Goal: Task Accomplishment & Management: Complete application form

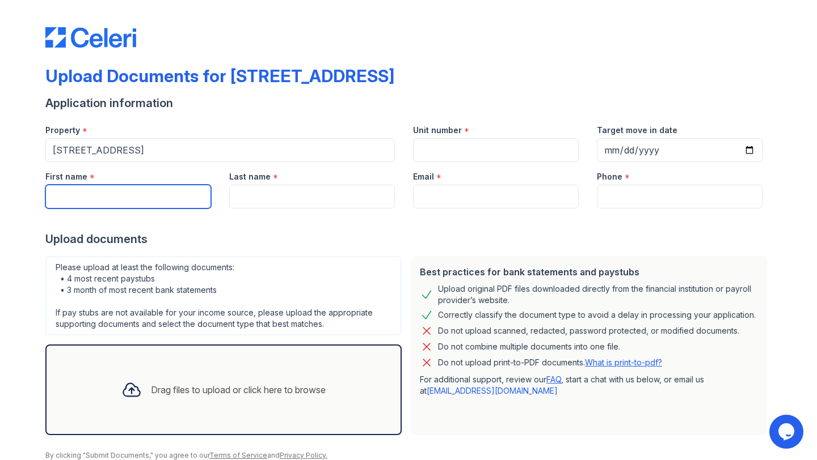
click at [166, 194] on input "First name" at bounding box center [128, 197] width 166 height 24
type input "[PERSON_NAME]"
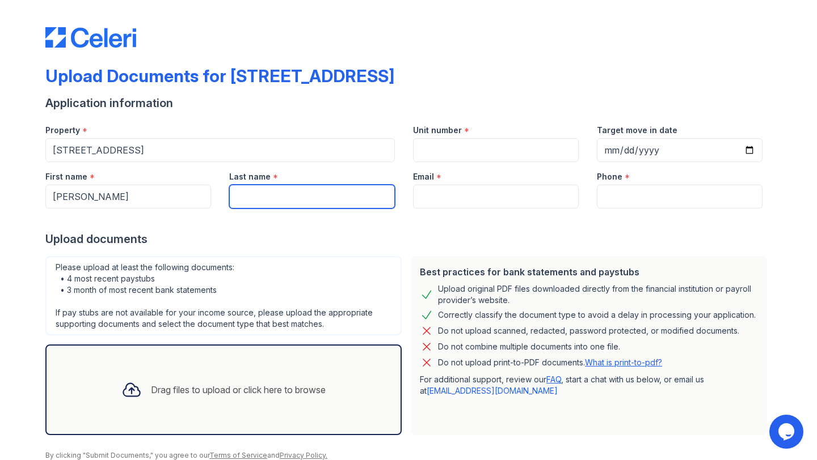
click at [283, 199] on input "Last name" at bounding box center [312, 197] width 166 height 24
type input "Hajjeh"
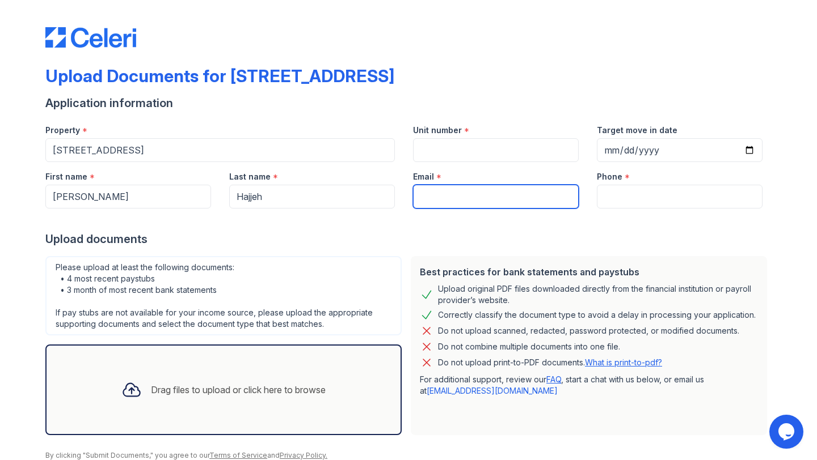
click at [468, 198] on input "Email" at bounding box center [496, 197] width 166 height 24
type input "[EMAIL_ADDRESS][DOMAIN_NAME]"
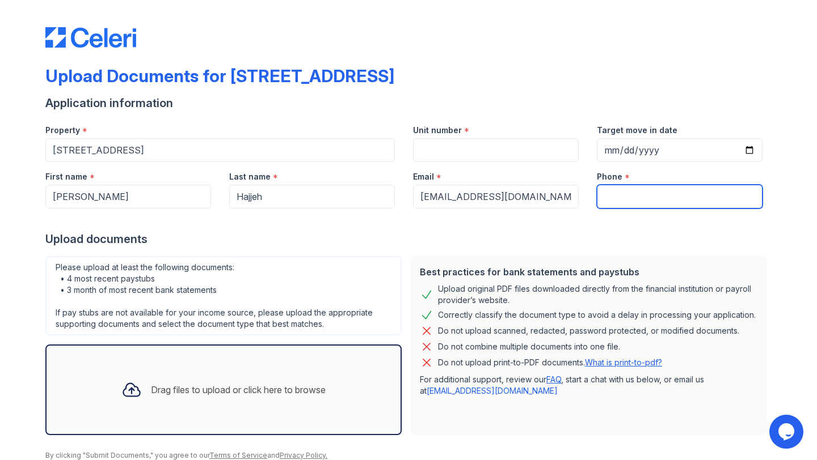
click at [635, 196] on input "Phone" at bounding box center [680, 197] width 166 height 24
type input "6033221257"
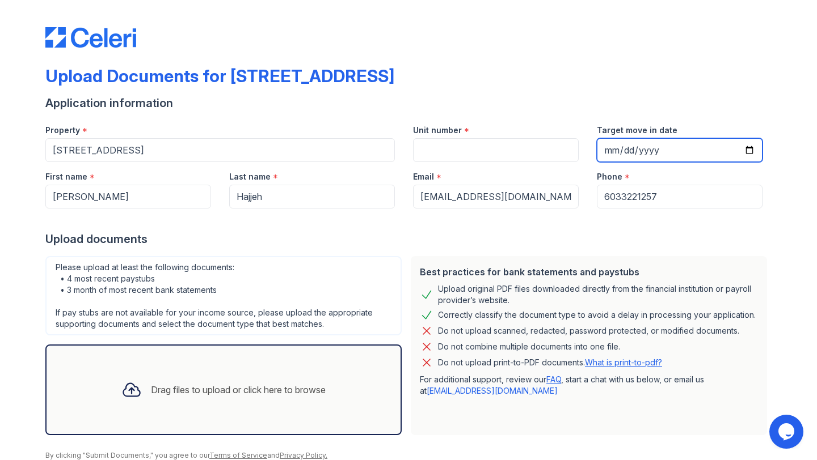
click at [747, 146] on input "Target move in date" at bounding box center [680, 150] width 166 height 24
type input "[DATE]"
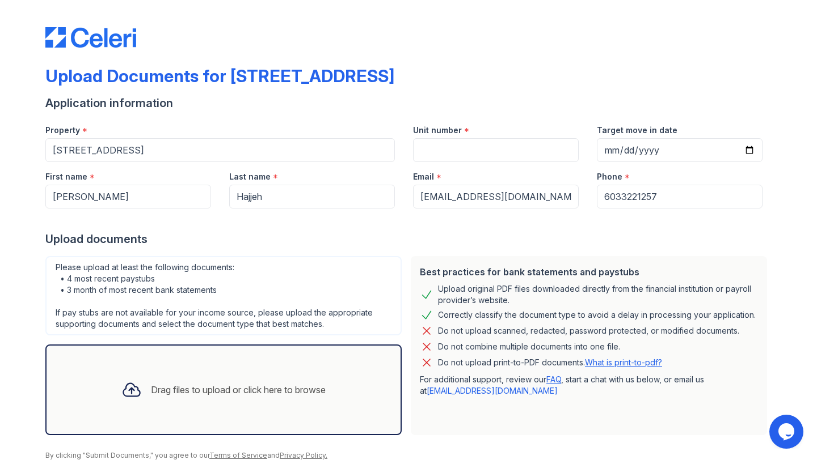
click at [591, 231] on div "Upload documents" at bounding box center [408, 239] width 726 height 16
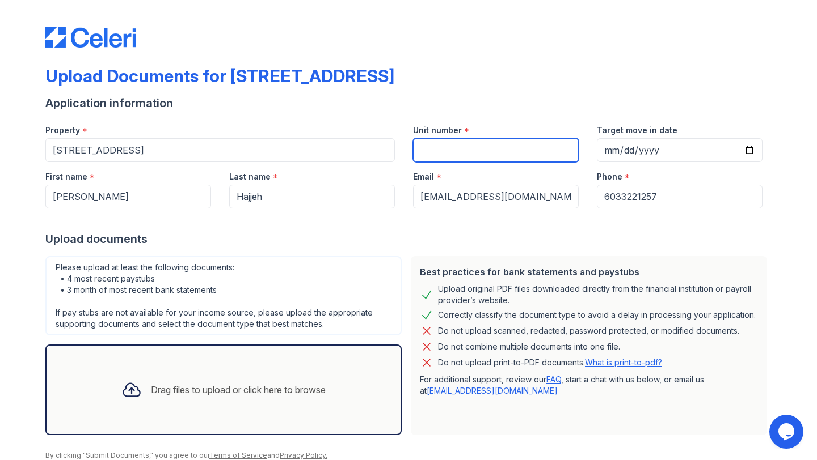
click at [460, 147] on input "Unit number" at bounding box center [496, 150] width 166 height 24
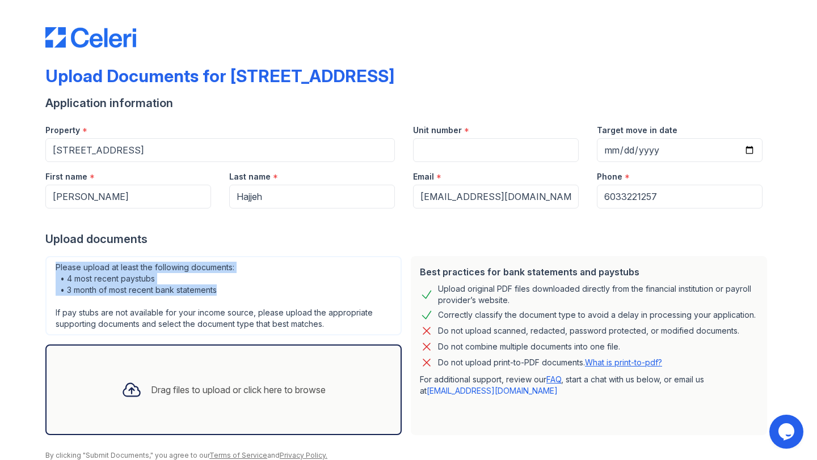
drag, startPoint x: 223, startPoint y: 292, endPoint x: 50, endPoint y: 268, distance: 174.7
click at [50, 268] on div "Please upload at least the following documents: • 4 most recent paystubs • 3 mo…" at bounding box center [223, 295] width 356 height 79
click at [48, 263] on div "Please upload at least the following documents: • 4 most recent paystubs • 3 mo…" at bounding box center [223, 295] width 356 height 79
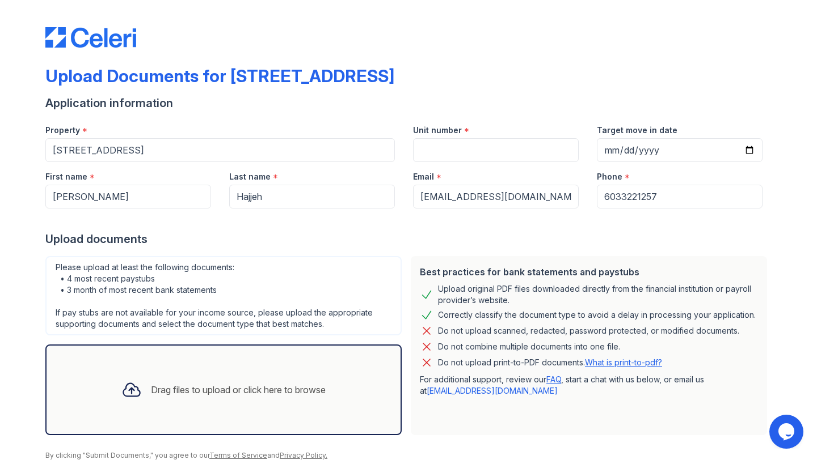
scroll to position [45, 0]
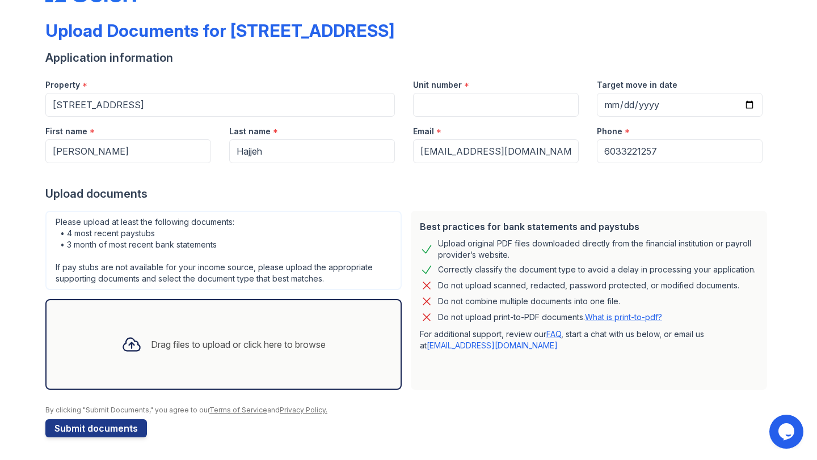
click at [168, 332] on div "Drag files to upload or click here to browse" at bounding box center [223, 344] width 222 height 39
click at [468, 109] on input "Unit number" at bounding box center [496, 105] width 166 height 24
type input "2A"
click at [483, 51] on div "Application information" at bounding box center [408, 58] width 726 height 16
click at [188, 342] on div "Drag files to upload or click here to browse" at bounding box center [238, 345] width 175 height 14
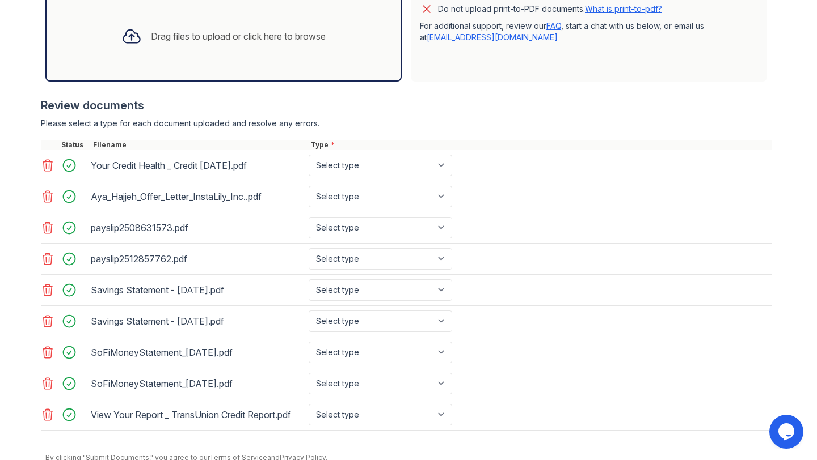
scroll to position [374, 0]
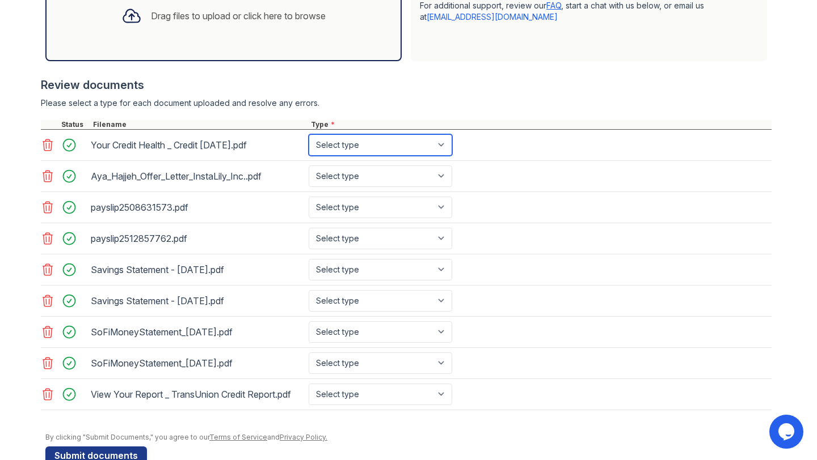
click at [379, 138] on select "Select type Paystub Bank Statement Offer Letter Tax Documents Benefit Award Let…" at bounding box center [379, 145] width 143 height 22
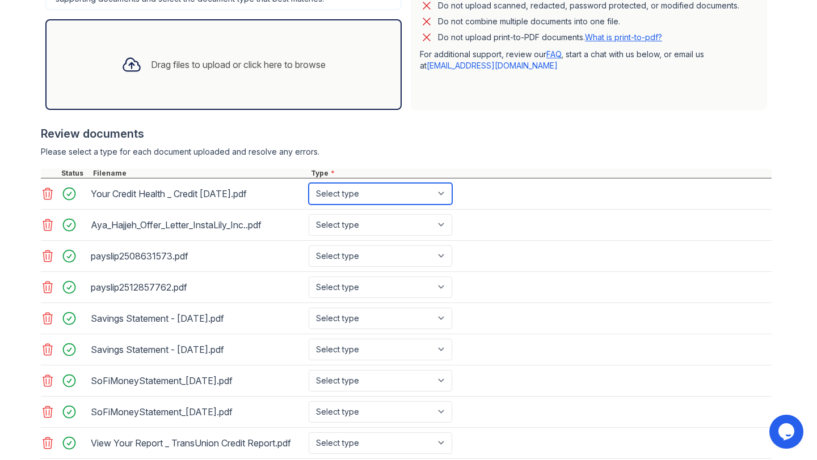
scroll to position [324, 0]
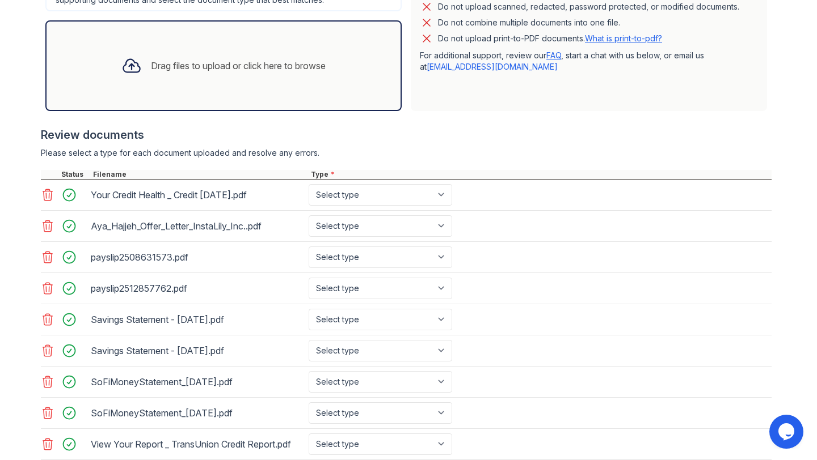
click at [50, 192] on icon at bounding box center [48, 195] width 14 height 14
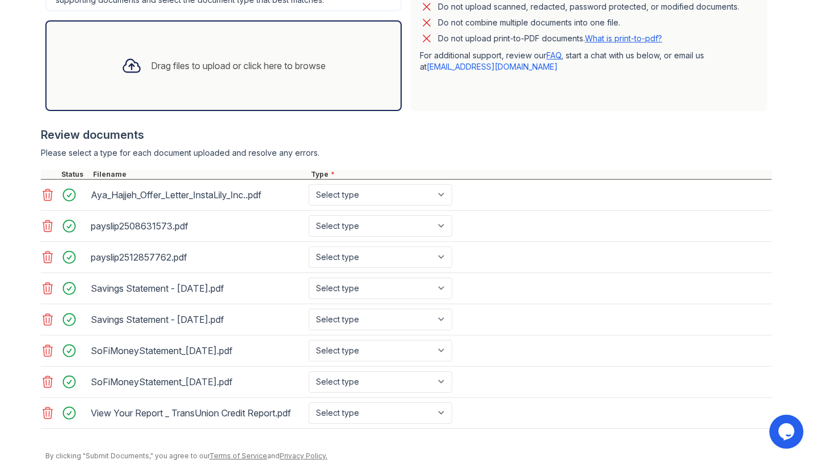
click at [50, 192] on icon at bounding box center [48, 195] width 14 height 14
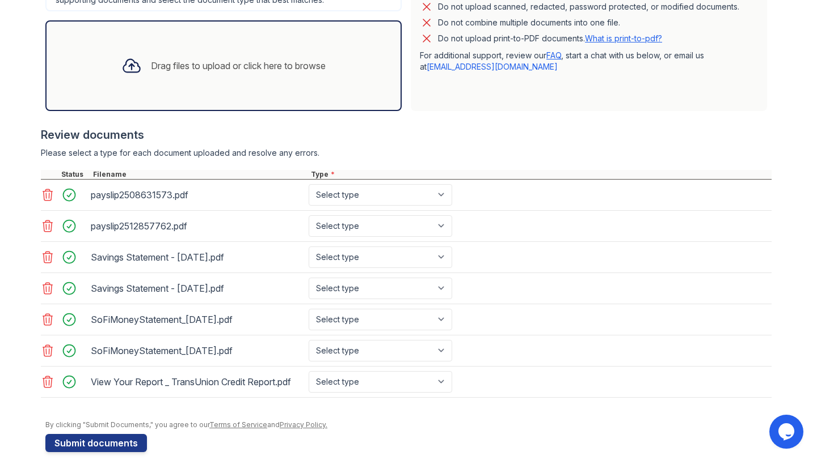
click at [50, 192] on icon at bounding box center [48, 195] width 14 height 14
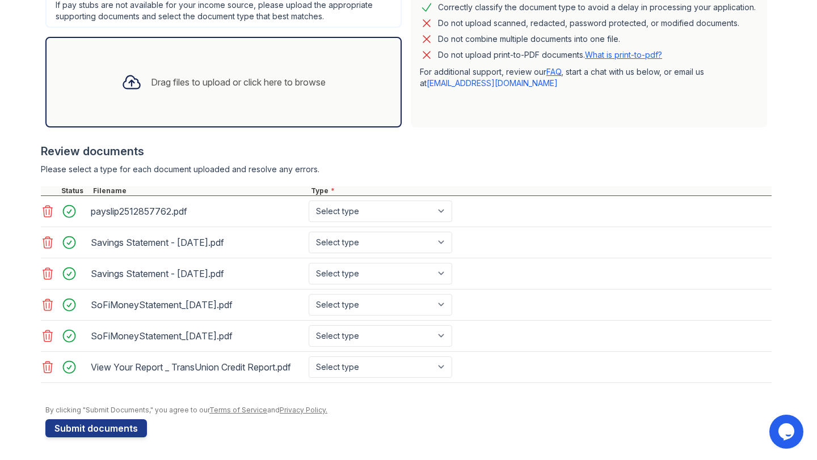
click at [50, 192] on div at bounding box center [50, 191] width 18 height 9
click at [48, 206] on icon at bounding box center [48, 212] width 14 height 14
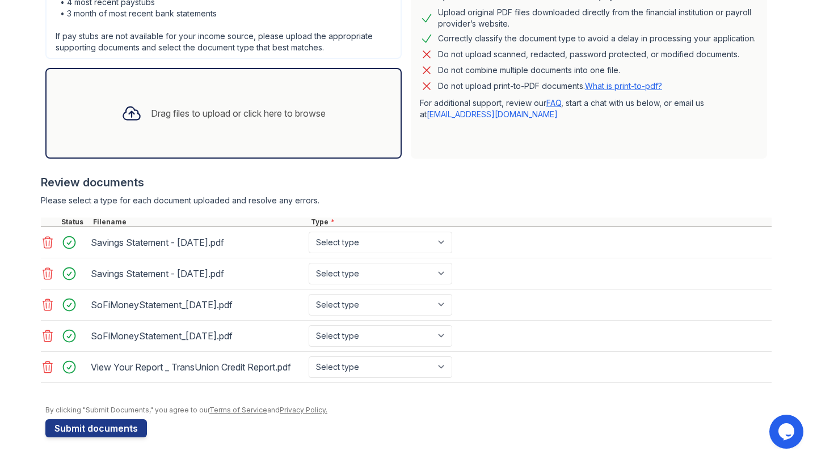
click at [48, 240] on icon at bounding box center [48, 243] width 14 height 14
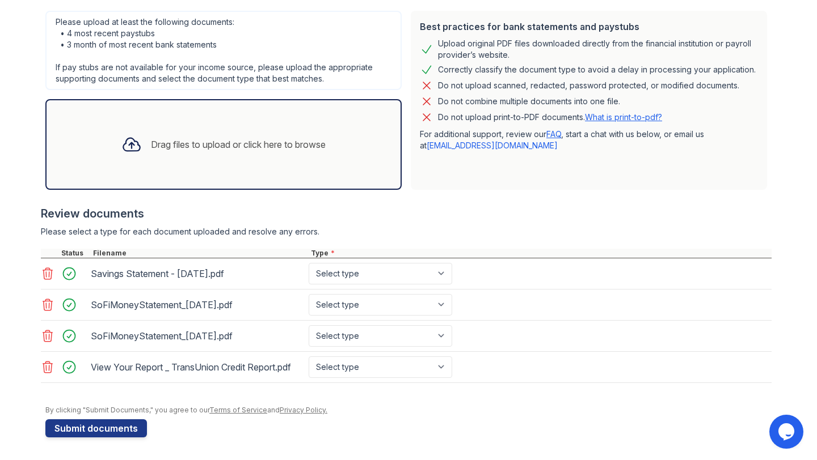
click at [47, 272] on icon at bounding box center [48, 274] width 14 height 14
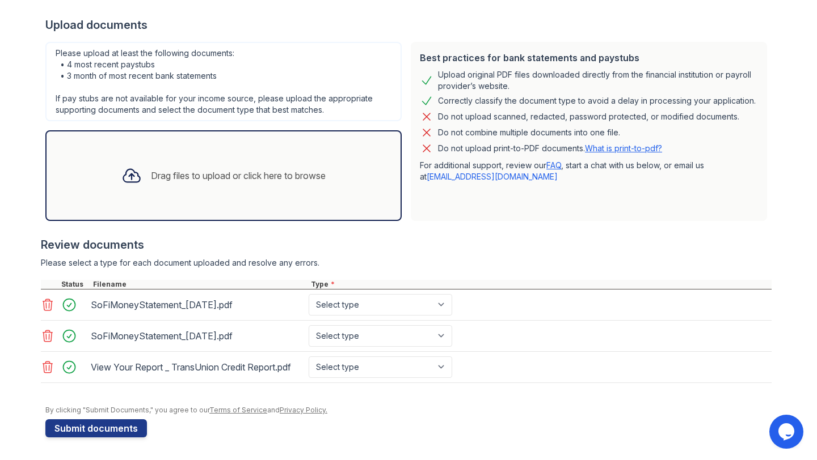
click at [48, 302] on icon at bounding box center [48, 305] width 14 height 14
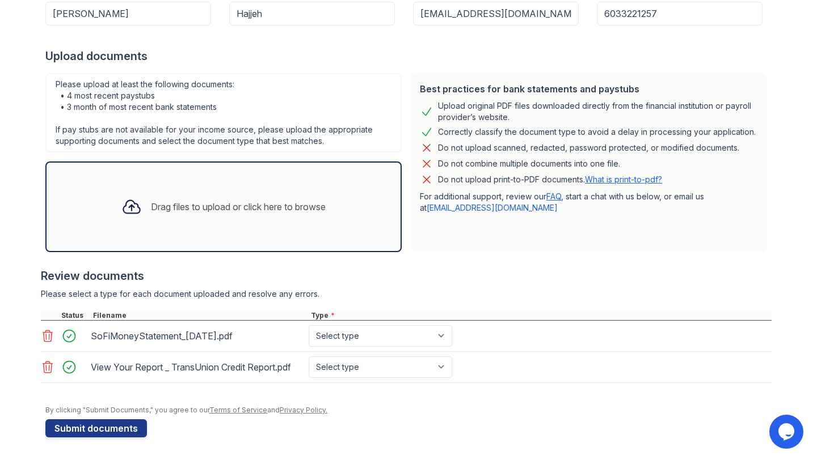
click at [49, 339] on icon at bounding box center [48, 336] width 14 height 14
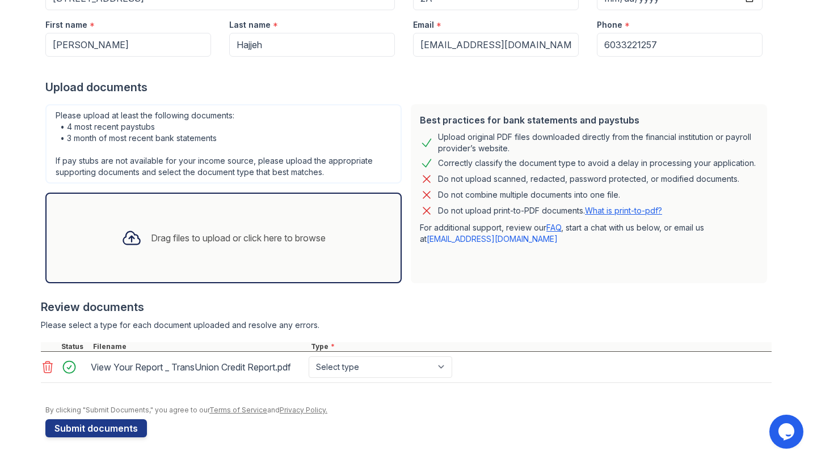
click at [49, 361] on icon at bounding box center [48, 368] width 14 height 14
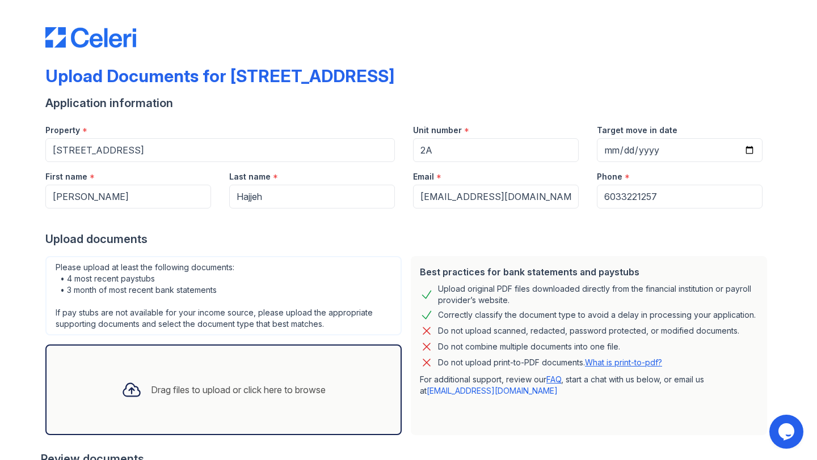
scroll to position [14, 0]
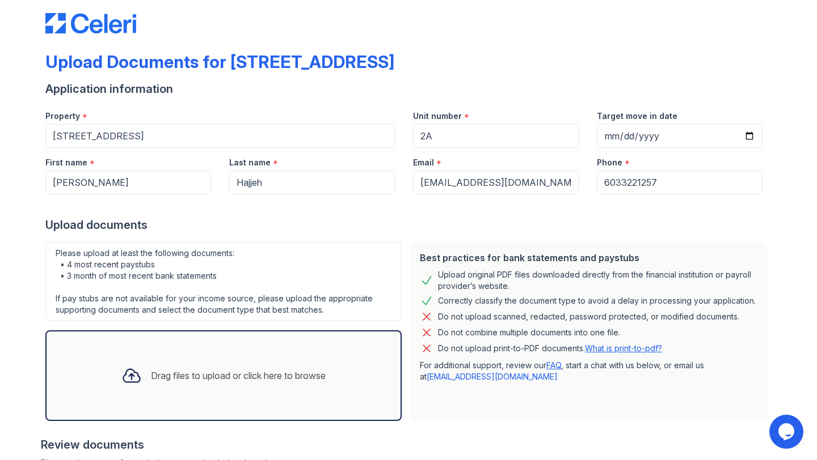
click at [175, 366] on div "Drag files to upload or click here to browse" at bounding box center [223, 376] width 222 height 39
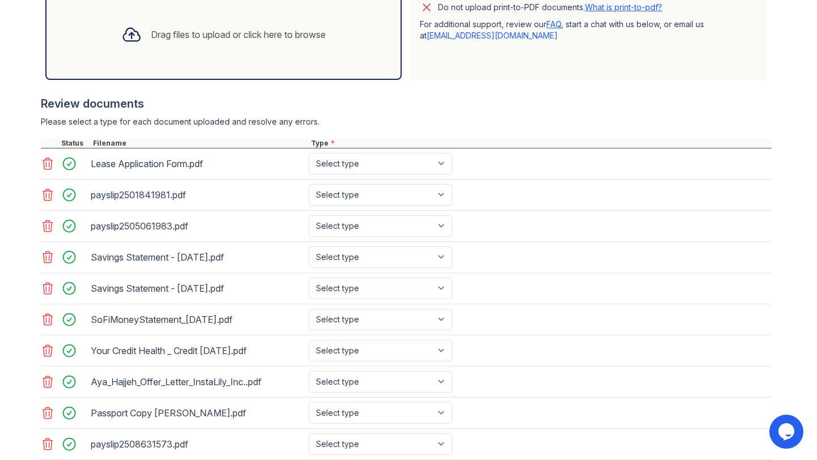
scroll to position [367, 0]
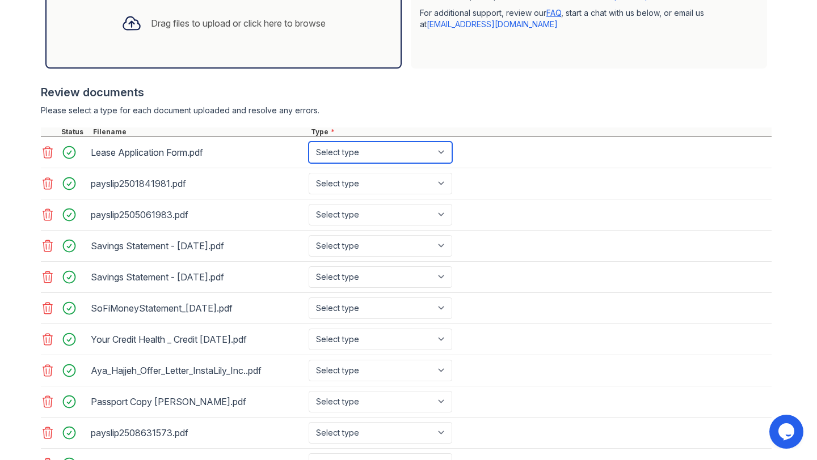
click at [345, 155] on select "Select type Paystub Bank Statement Offer Letter Tax Documents Benefit Award Let…" at bounding box center [379, 153] width 143 height 22
select select "other"
click at [308, 142] on select "Select type Paystub Bank Statement Offer Letter Tax Documents Benefit Award Let…" at bounding box center [379, 153] width 143 height 22
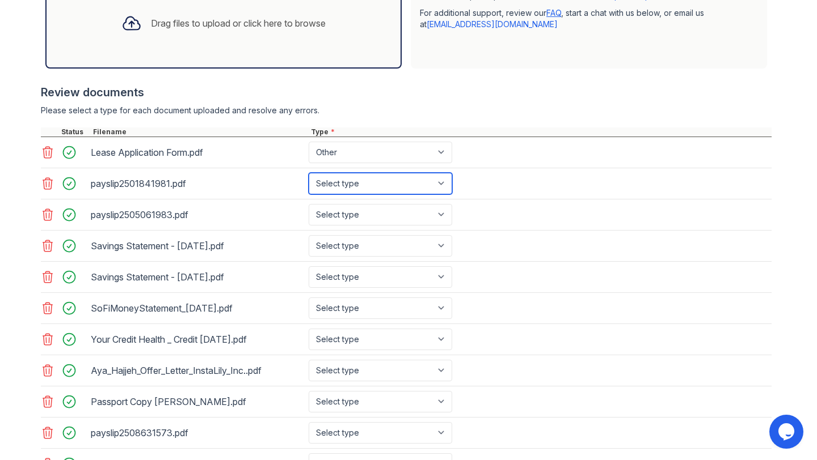
click at [353, 186] on select "Select type Paystub Bank Statement Offer Letter Tax Documents Benefit Award Let…" at bounding box center [379, 184] width 143 height 22
select select "paystub"
click at [308, 173] on select "Select type Paystub Bank Statement Offer Letter Tax Documents Benefit Award Let…" at bounding box center [379, 184] width 143 height 22
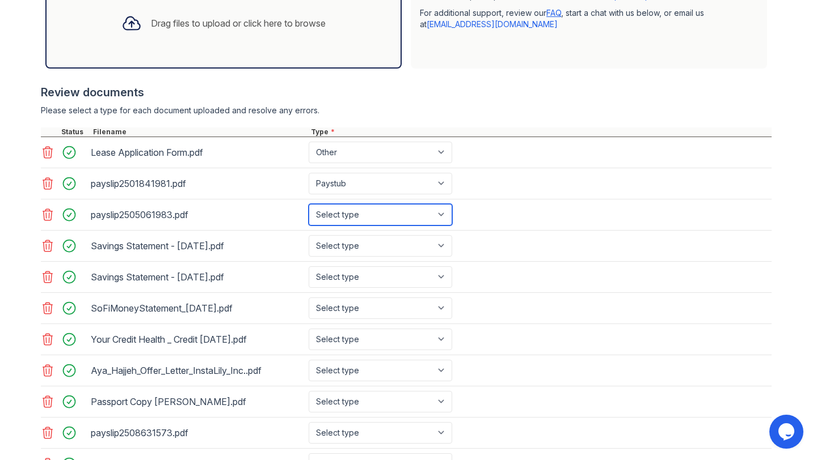
click at [349, 208] on select "Select type Paystub Bank Statement Offer Letter Tax Documents Benefit Award Let…" at bounding box center [379, 215] width 143 height 22
select select "paystub"
click at [308, 204] on select "Select type Paystub Bank Statement Offer Letter Tax Documents Benefit Award Let…" at bounding box center [379, 215] width 143 height 22
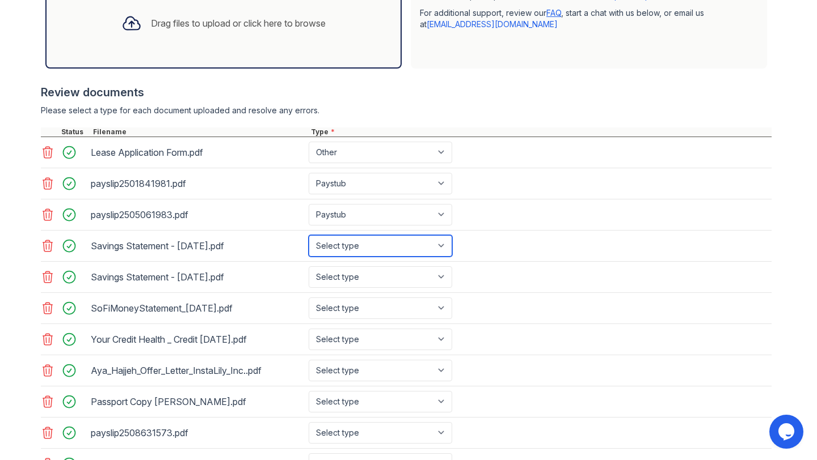
click at [346, 244] on select "Select type Paystub Bank Statement Offer Letter Tax Documents Benefit Award Let…" at bounding box center [379, 246] width 143 height 22
select select "bank_statement"
click at [308, 235] on select "Select type Paystub Bank Statement Offer Letter Tax Documents Benefit Award Let…" at bounding box center [379, 246] width 143 height 22
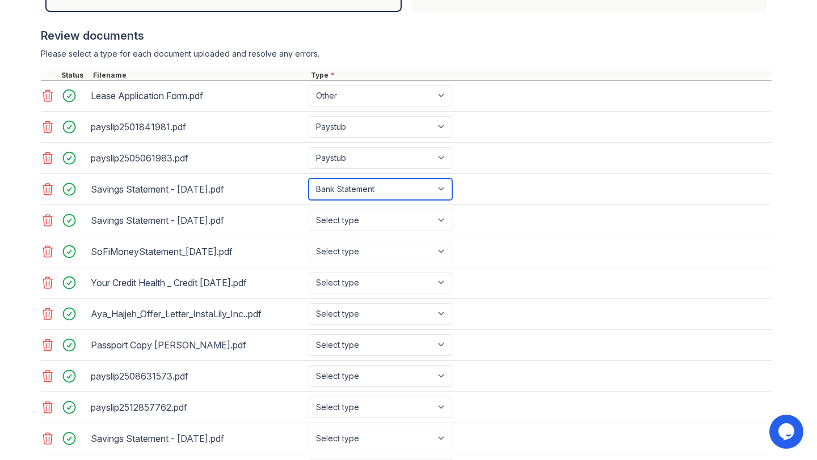
scroll to position [428, 0]
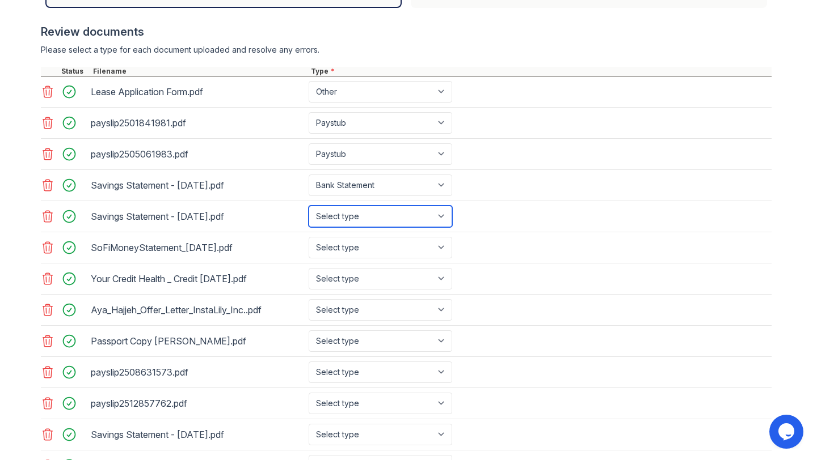
click at [346, 220] on select "Select type Paystub Bank Statement Offer Letter Tax Documents Benefit Award Let…" at bounding box center [379, 217] width 143 height 22
select select "bank_statement"
click at [308, 206] on select "Select type Paystub Bank Statement Offer Letter Tax Documents Benefit Award Let…" at bounding box center [379, 217] width 143 height 22
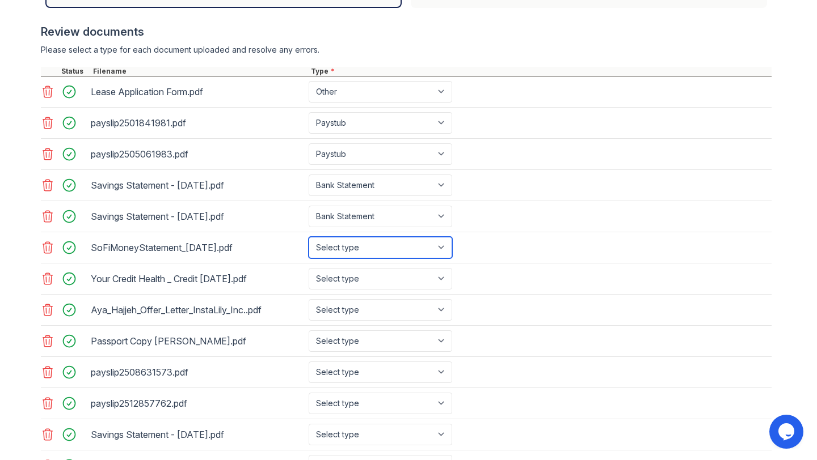
click at [339, 249] on select "Select type Paystub Bank Statement Offer Letter Tax Documents Benefit Award Let…" at bounding box center [379, 248] width 143 height 22
select select "bank_statement"
click at [308, 237] on select "Select type Paystub Bank Statement Offer Letter Tax Documents Benefit Award Let…" at bounding box center [379, 248] width 143 height 22
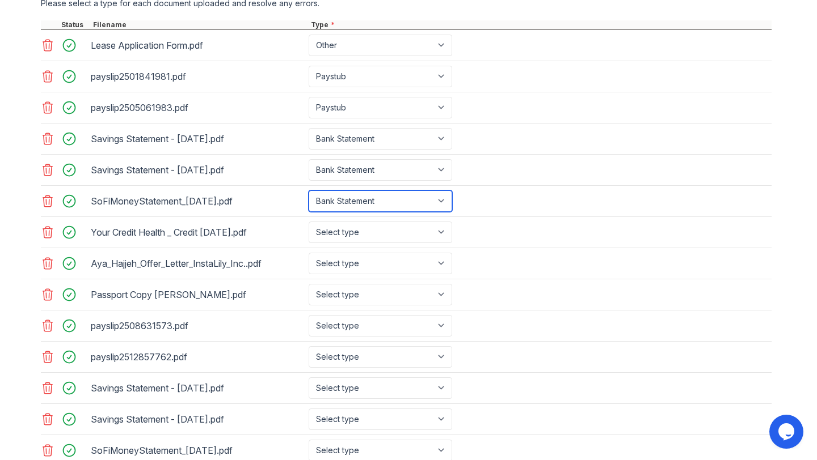
scroll to position [490, 0]
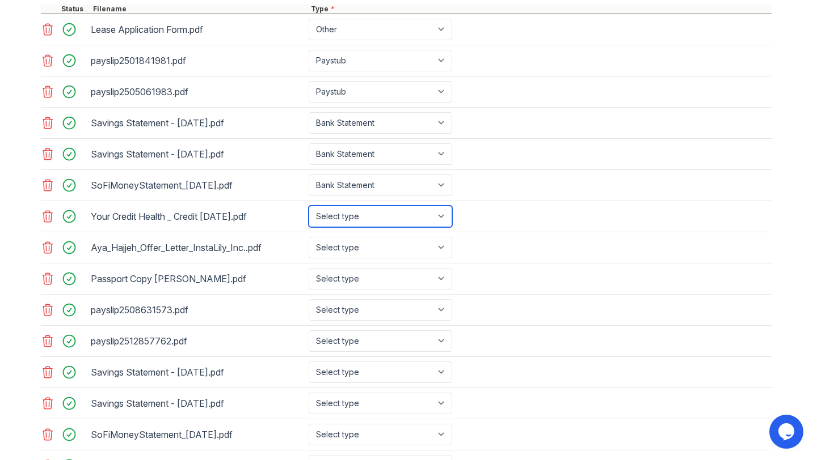
click at [346, 214] on select "Select type Paystub Bank Statement Offer Letter Tax Documents Benefit Award Let…" at bounding box center [379, 217] width 143 height 22
select select "other"
click at [308, 206] on select "Select type Paystub Bank Statement Offer Letter Tax Documents Benefit Award Let…" at bounding box center [379, 217] width 143 height 22
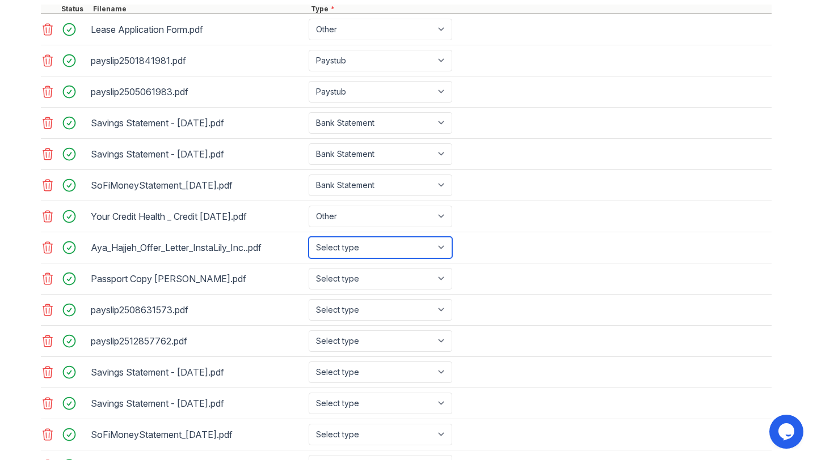
click at [336, 250] on select "Select type Paystub Bank Statement Offer Letter Tax Documents Benefit Award Let…" at bounding box center [379, 248] width 143 height 22
select select "offer_letter"
click at [308, 237] on select "Select type Paystub Bank Statement Offer Letter Tax Documents Benefit Award Let…" at bounding box center [379, 248] width 143 height 22
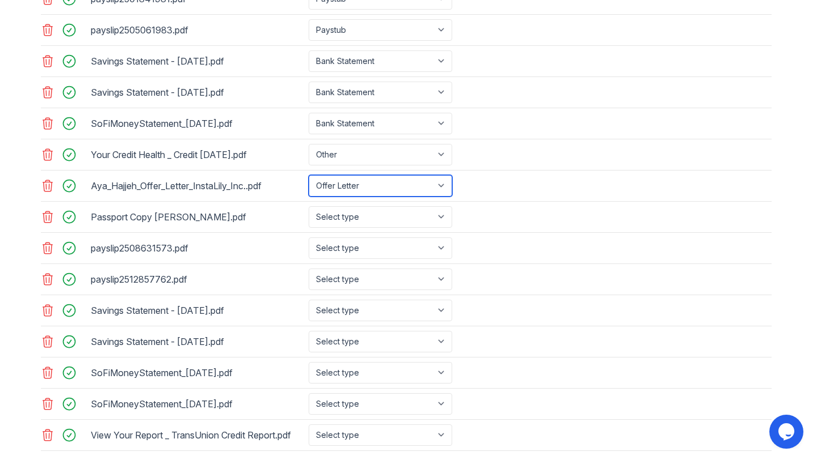
scroll to position [579, 0]
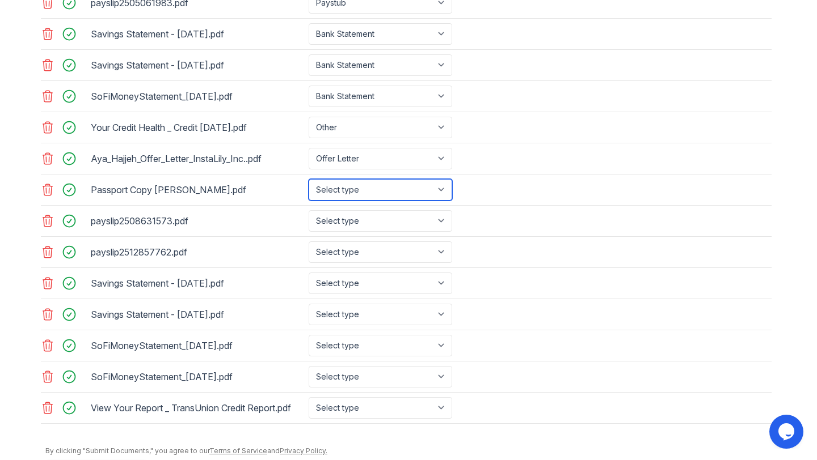
click at [348, 188] on select "Select type Paystub Bank Statement Offer Letter Tax Documents Benefit Award Let…" at bounding box center [379, 190] width 143 height 22
select select "other"
click at [308, 179] on select "Select type Paystub Bank Statement Offer Letter Tax Documents Benefit Award Let…" at bounding box center [379, 190] width 143 height 22
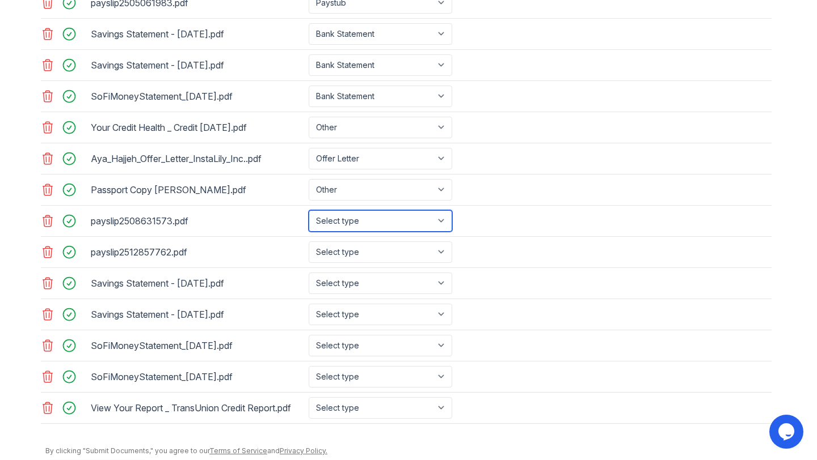
click at [344, 221] on select "Select type Paystub Bank Statement Offer Letter Tax Documents Benefit Award Let…" at bounding box center [379, 221] width 143 height 22
select select "paystub"
click at [308, 210] on select "Select type Paystub Bank Statement Offer Letter Tax Documents Benefit Award Let…" at bounding box center [379, 221] width 143 height 22
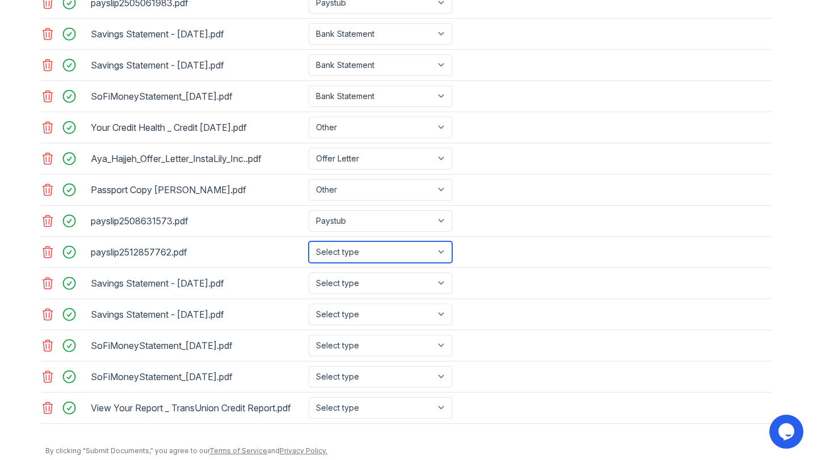
click at [341, 251] on select "Select type Paystub Bank Statement Offer Letter Tax Documents Benefit Award Let…" at bounding box center [379, 253] width 143 height 22
select select "paystub"
click at [308, 242] on select "Select type Paystub Bank Statement Offer Letter Tax Documents Benefit Award Let…" at bounding box center [379, 253] width 143 height 22
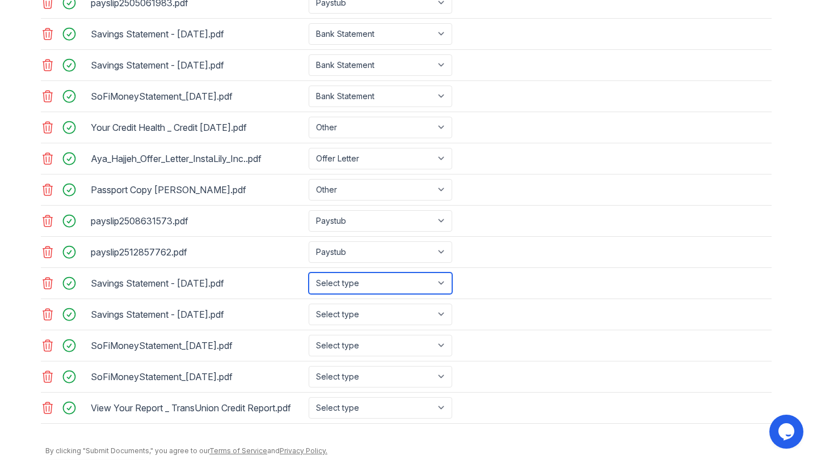
click at [340, 285] on select "Select type Paystub Bank Statement Offer Letter Tax Documents Benefit Award Let…" at bounding box center [379, 284] width 143 height 22
select select "bank_statement"
click at [308, 273] on select "Select type Paystub Bank Statement Offer Letter Tax Documents Benefit Award Let…" at bounding box center [379, 284] width 143 height 22
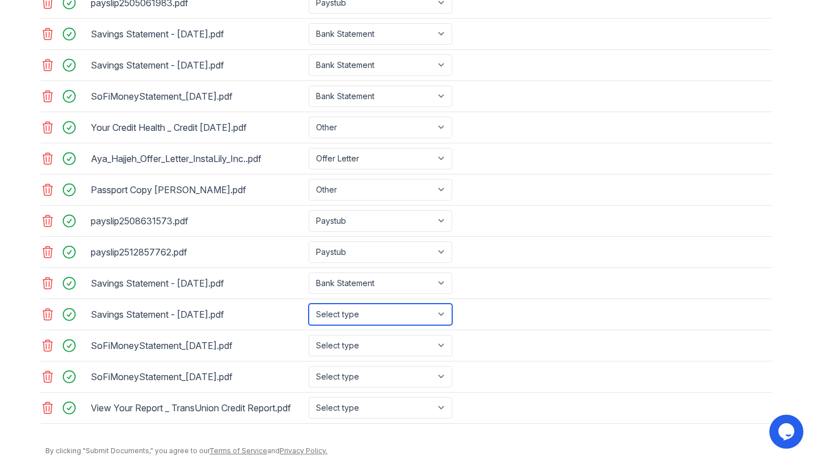
click at [341, 310] on select "Select type Paystub Bank Statement Offer Letter Tax Documents Benefit Award Let…" at bounding box center [379, 315] width 143 height 22
select select "bank_statement"
click at [308, 304] on select "Select type Paystub Bank Statement Offer Letter Tax Documents Benefit Award Let…" at bounding box center [379, 315] width 143 height 22
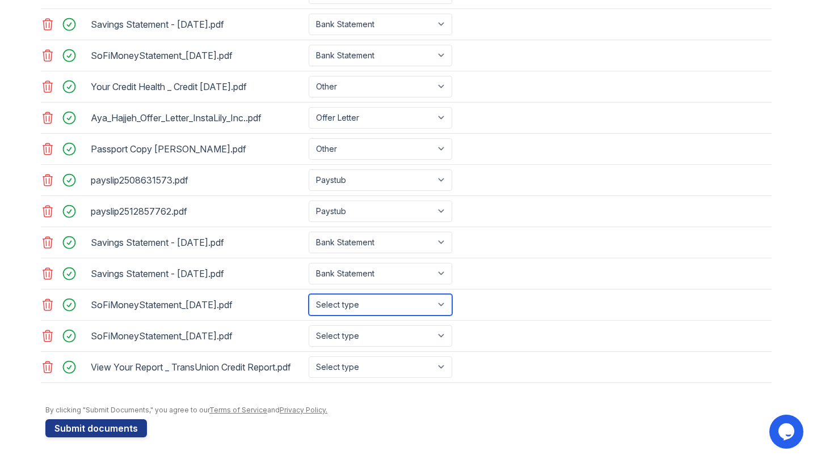
click at [344, 304] on select "Select type Paystub Bank Statement Offer Letter Tax Documents Benefit Award Let…" at bounding box center [379, 305] width 143 height 22
select select "bank_statement"
click at [308, 294] on select "Select type Paystub Bank Statement Offer Letter Tax Documents Benefit Award Let…" at bounding box center [379, 305] width 143 height 22
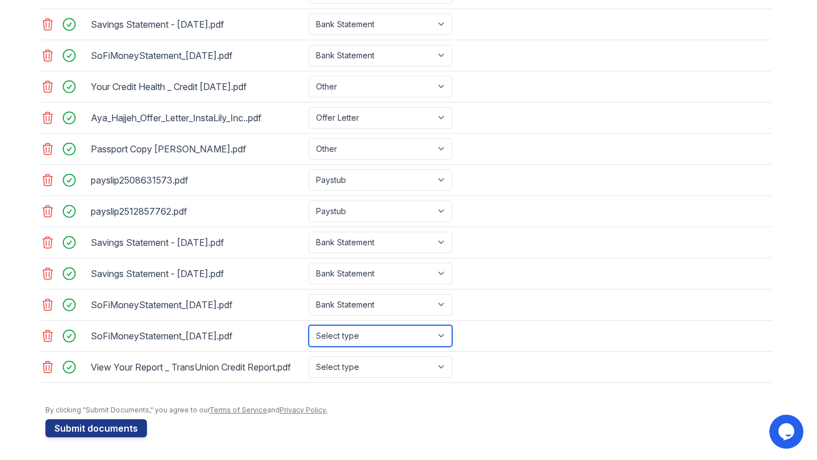
click at [344, 336] on select "Select type Paystub Bank Statement Offer Letter Tax Documents Benefit Award Let…" at bounding box center [379, 336] width 143 height 22
select select "bank_statement"
click at [308, 325] on select "Select type Paystub Bank Statement Offer Letter Tax Documents Benefit Award Let…" at bounding box center [379, 336] width 143 height 22
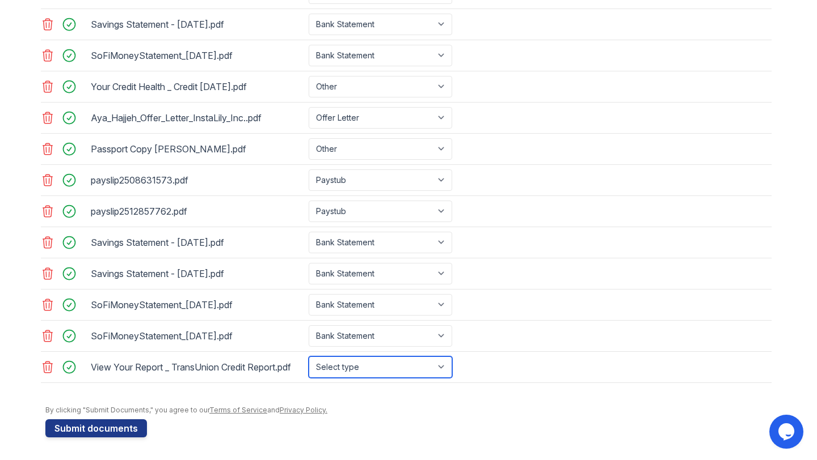
click at [344, 367] on select "Select type Paystub Bank Statement Offer Letter Tax Documents Benefit Award Let…" at bounding box center [379, 368] width 143 height 22
select select "other"
click at [308, 357] on select "Select type Paystub Bank Statement Offer Letter Tax Documents Benefit Award Let…" at bounding box center [379, 368] width 143 height 22
click at [345, 406] on div "By clicking "Submit Documents," you agree to our Terms of Service and Privacy P…" at bounding box center [408, 410] width 726 height 9
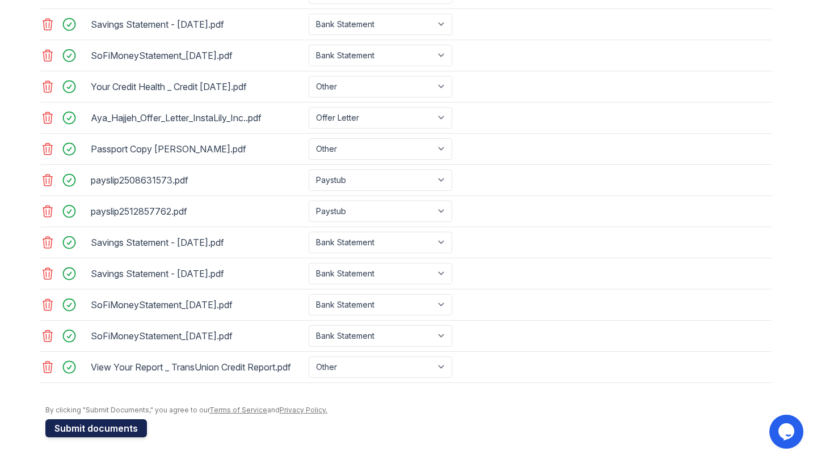
click at [98, 428] on button "Submit documents" at bounding box center [95, 429] width 101 height 18
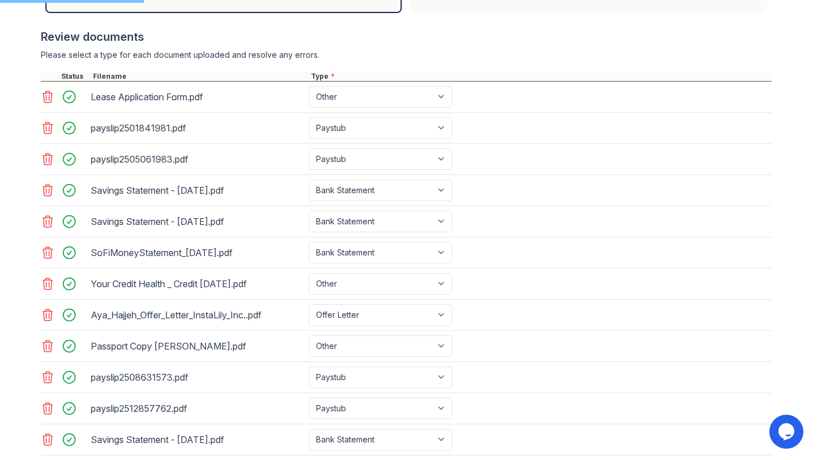
scroll to position [482, 0]
